Goal: Communication & Community: Answer question/provide support

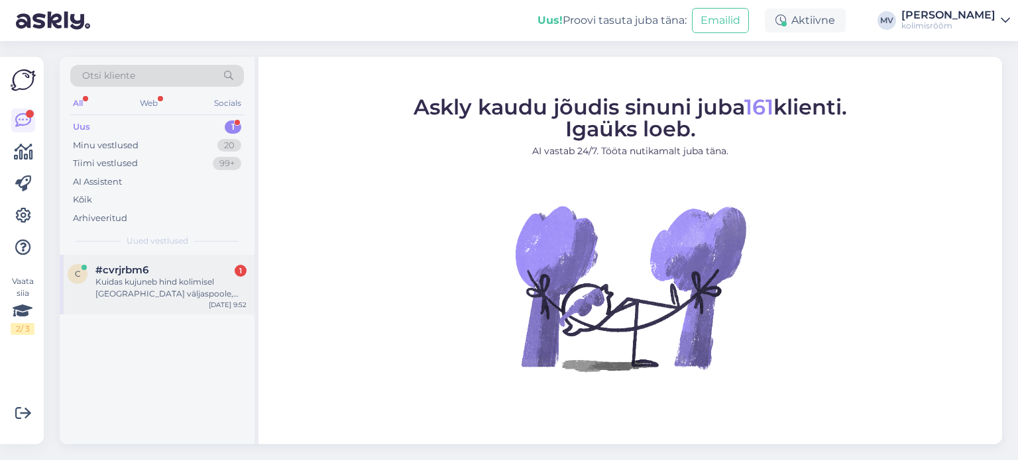
click at [166, 289] on div "Kuidas kujuneb hind kolimisel [GEOGRAPHIC_DATA] väljaspoole, [PERSON_NAME] [GEO…" at bounding box center [170, 288] width 151 height 24
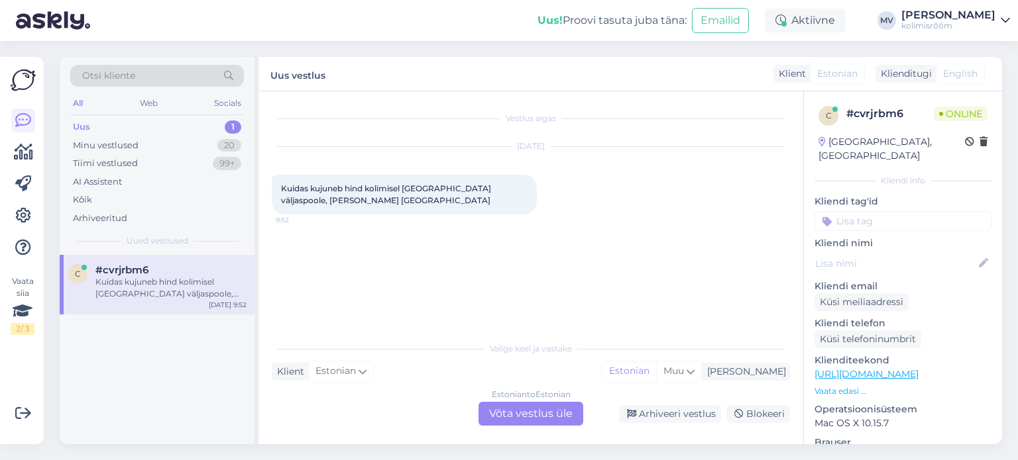
click at [550, 412] on div "Estonian to Estonian Võta vestlus üle" at bounding box center [530, 414] width 105 height 24
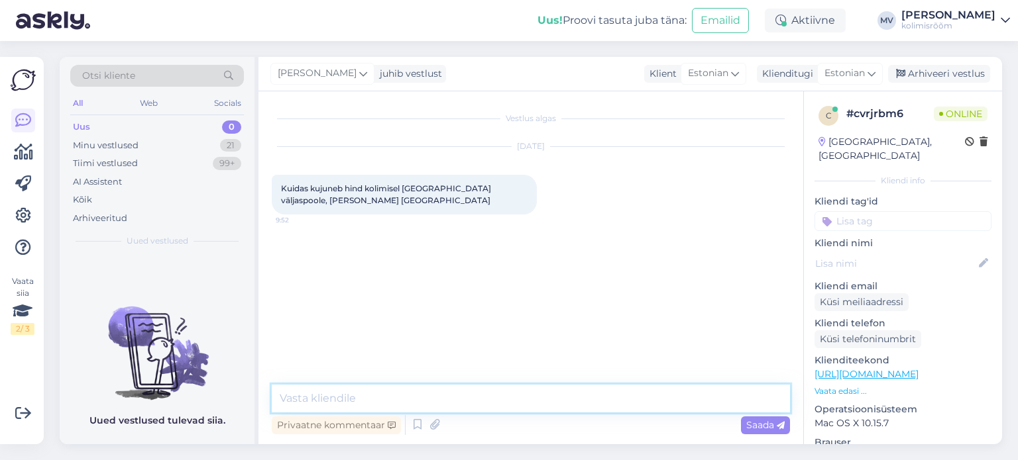
click at [483, 398] on textarea at bounding box center [531, 399] width 518 height 28
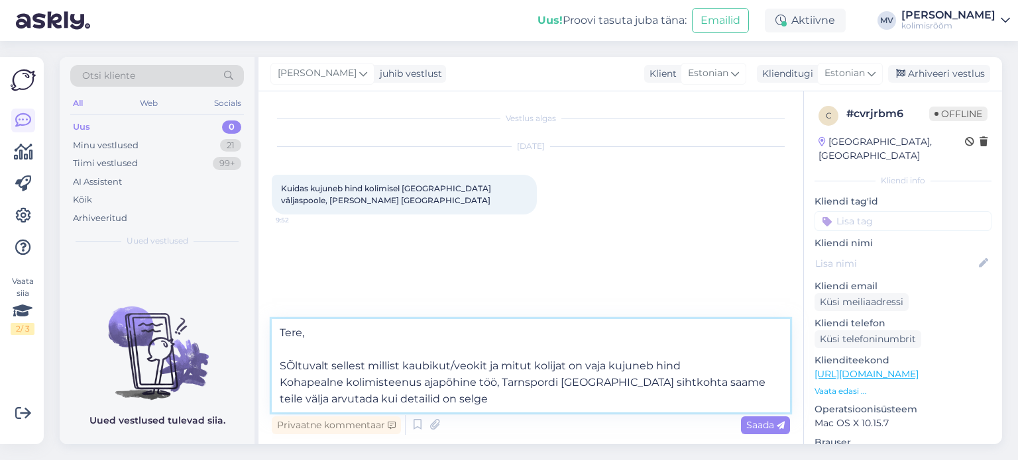
type textarea "Tere, SÕltuvalt sellest millist kaubikut/veokit ja mitut kolijat on vaja kujune…"
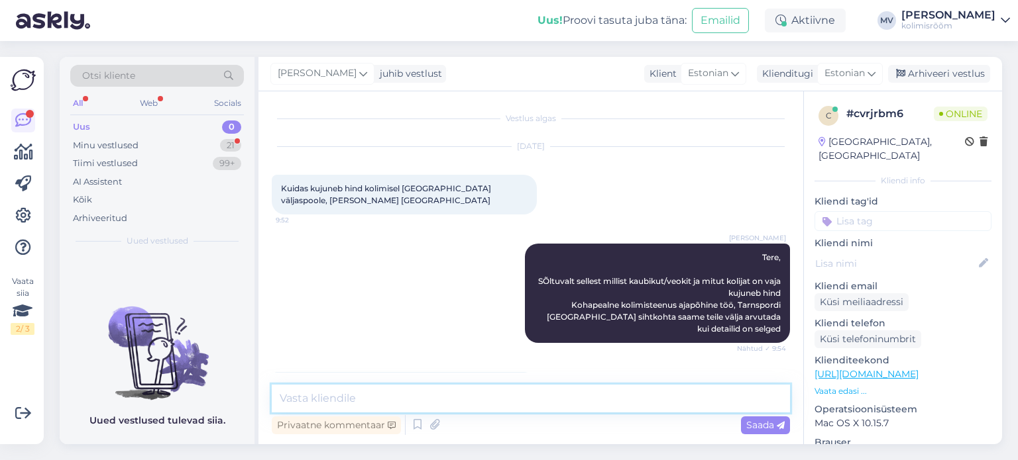
scroll to position [53, 0]
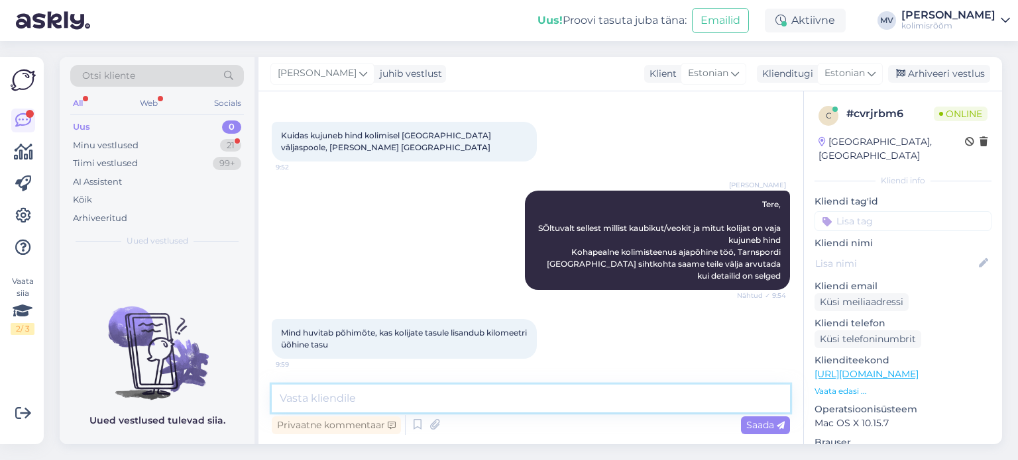
click at [460, 403] on textarea at bounding box center [531, 399] width 518 height 28
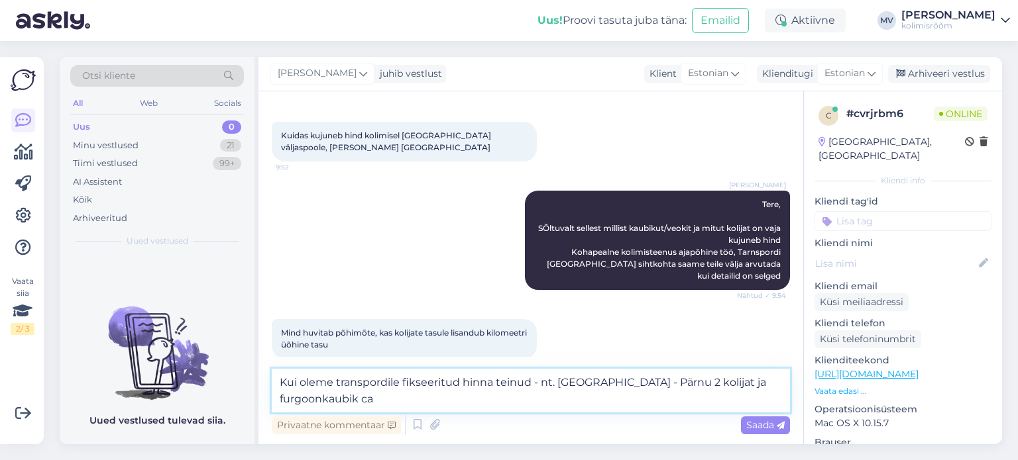
scroll to position [68, 0]
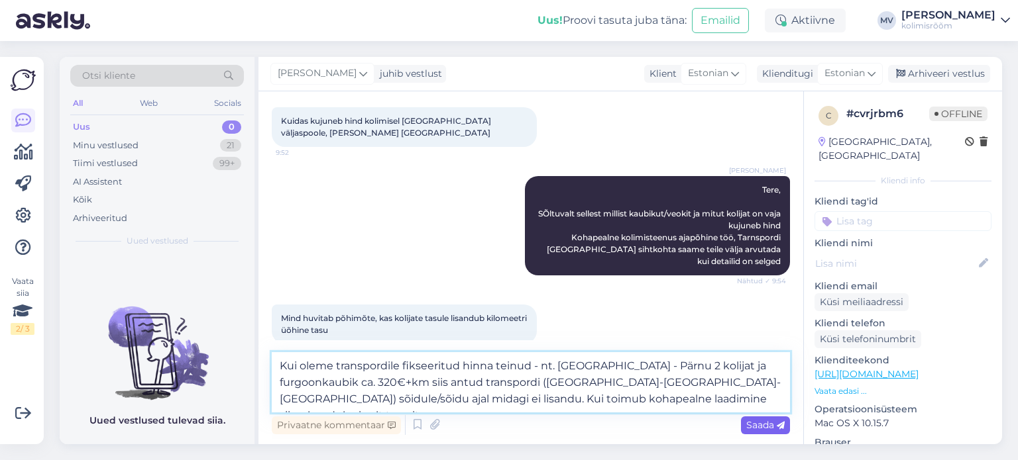
type textarea "Kui oleme transpordile fikseeritud hinna teinud - nt. [GEOGRAPHIC_DATA] - Pärnu…"
click at [757, 428] on span "Saada" at bounding box center [765, 425] width 38 height 12
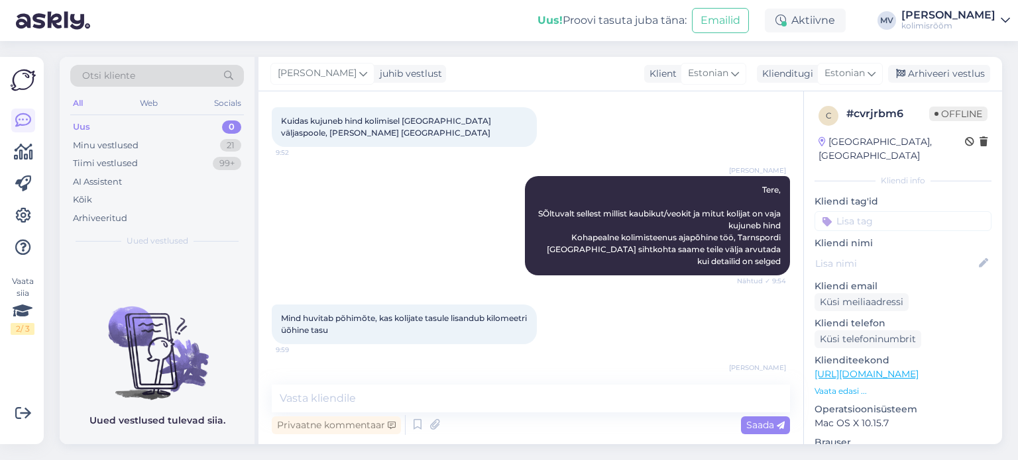
scroll to position [158, 0]
